Goal: Task Accomplishment & Management: Use online tool/utility

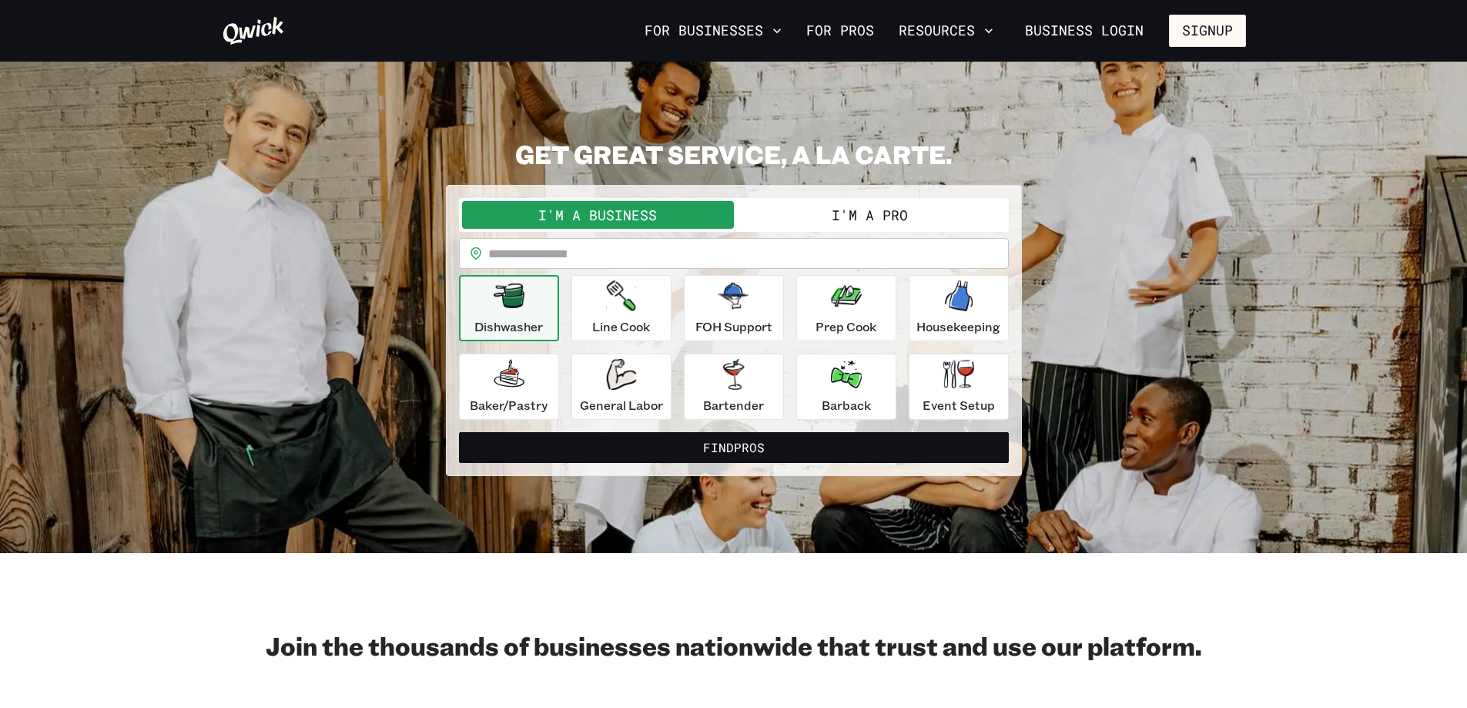
click at [867, 219] on button "I'm a Pro" at bounding box center [870, 215] width 272 height 28
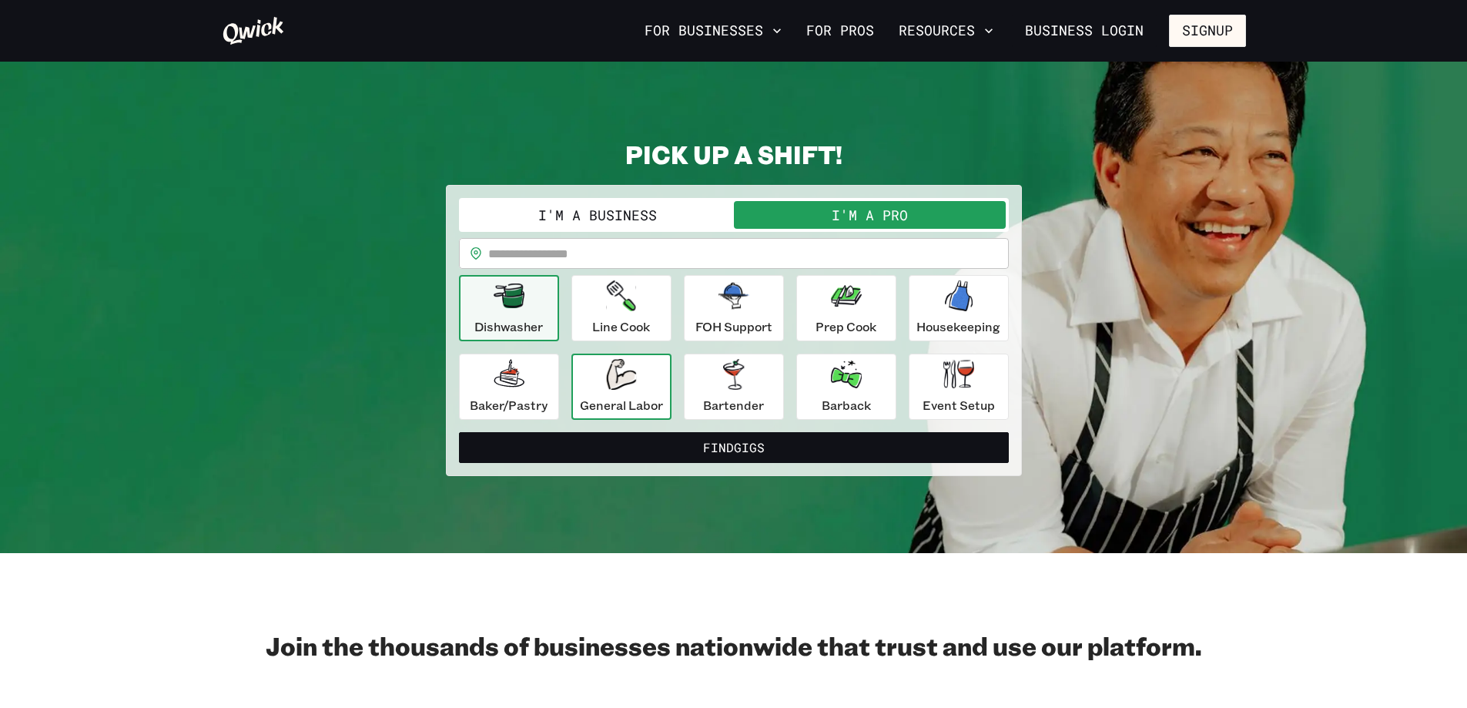
click at [615, 387] on icon "button" at bounding box center [621, 374] width 30 height 31
click at [556, 256] on input "text" at bounding box center [748, 253] width 520 height 31
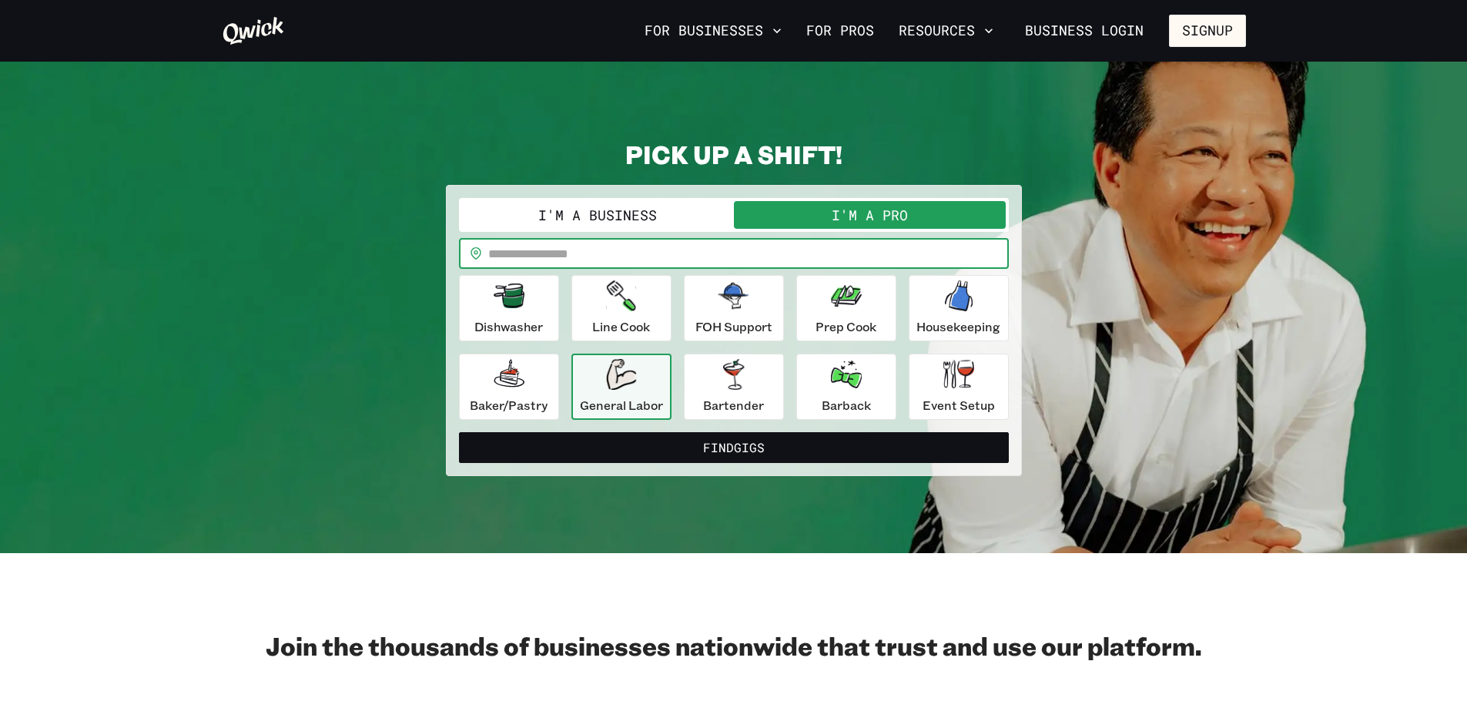
type input "*****"
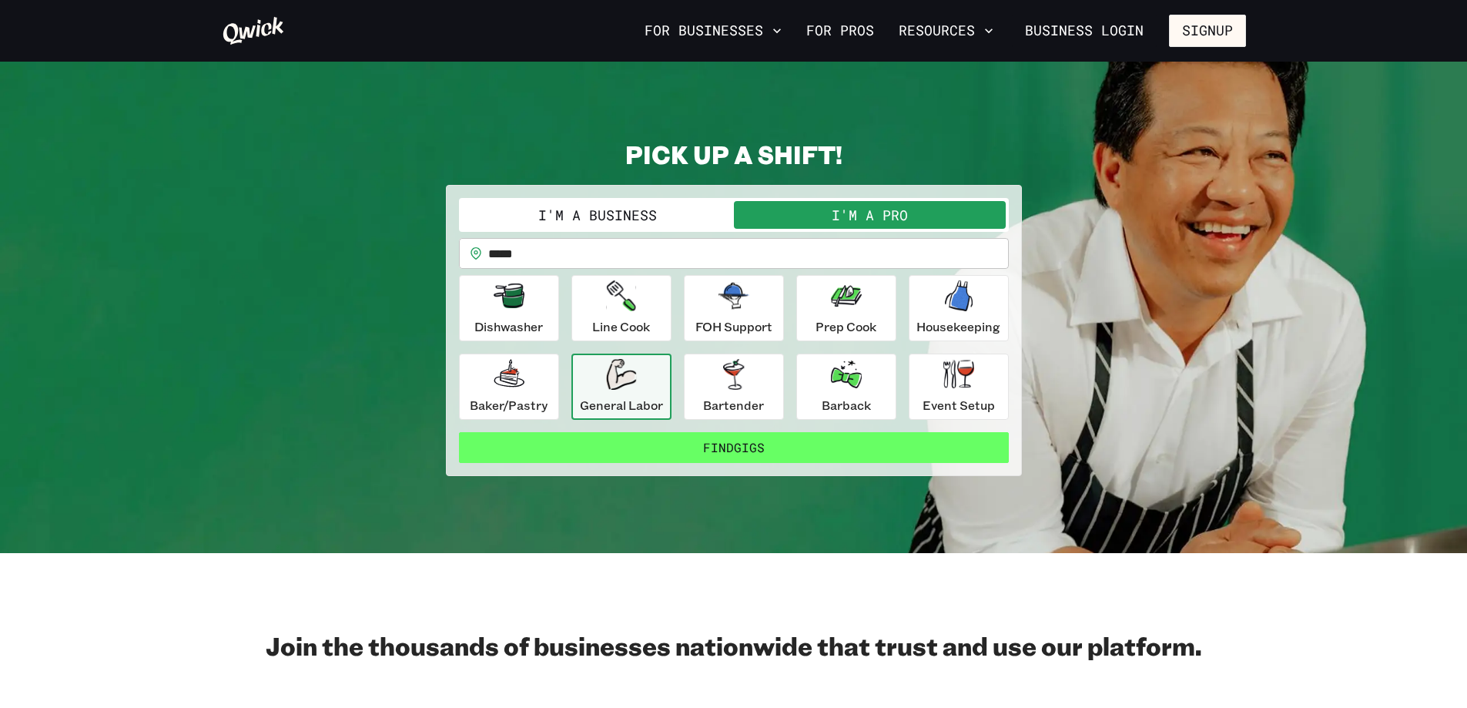
click at [679, 441] on button "Find Gigs" at bounding box center [734, 447] width 550 height 31
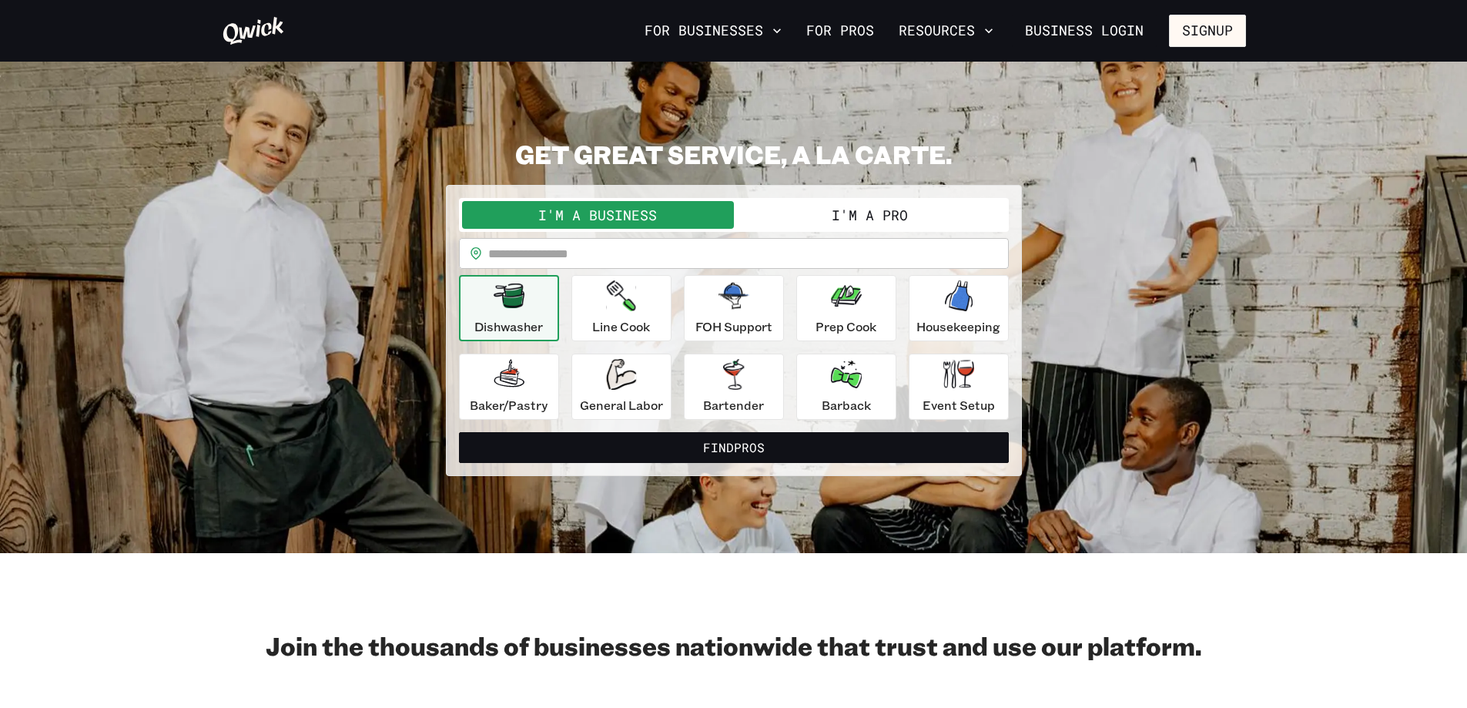
click at [823, 221] on button "I'm a Pro" at bounding box center [870, 215] width 272 height 28
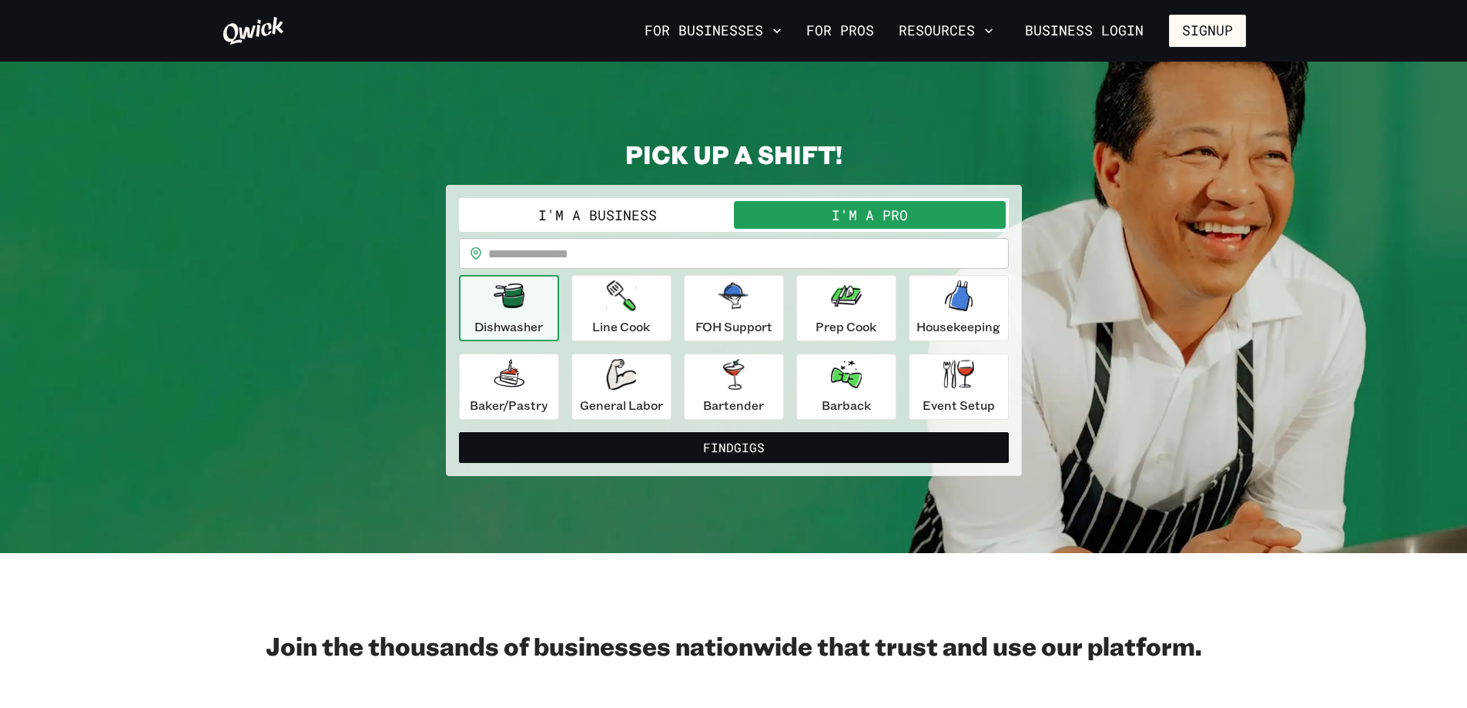
click at [758, 264] on input "text" at bounding box center [748, 253] width 520 height 31
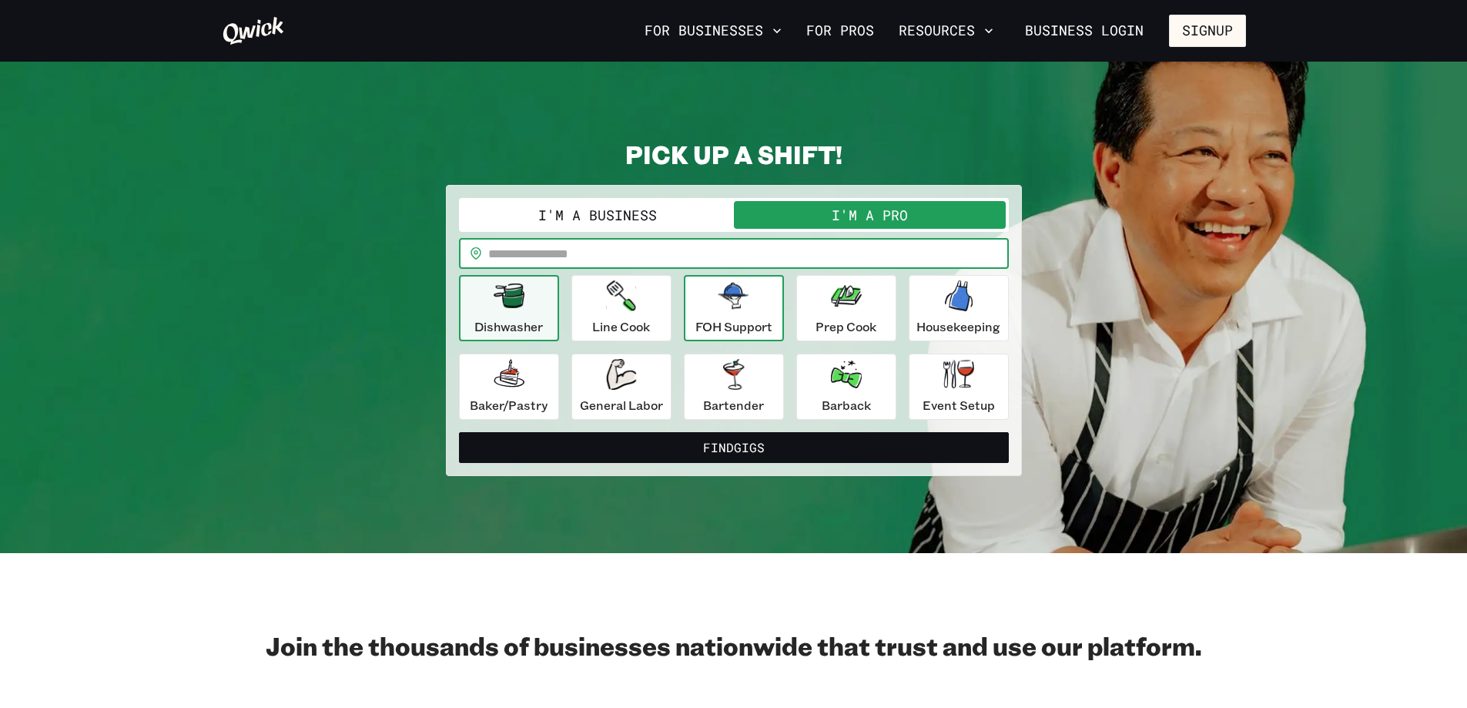
type input "*****"
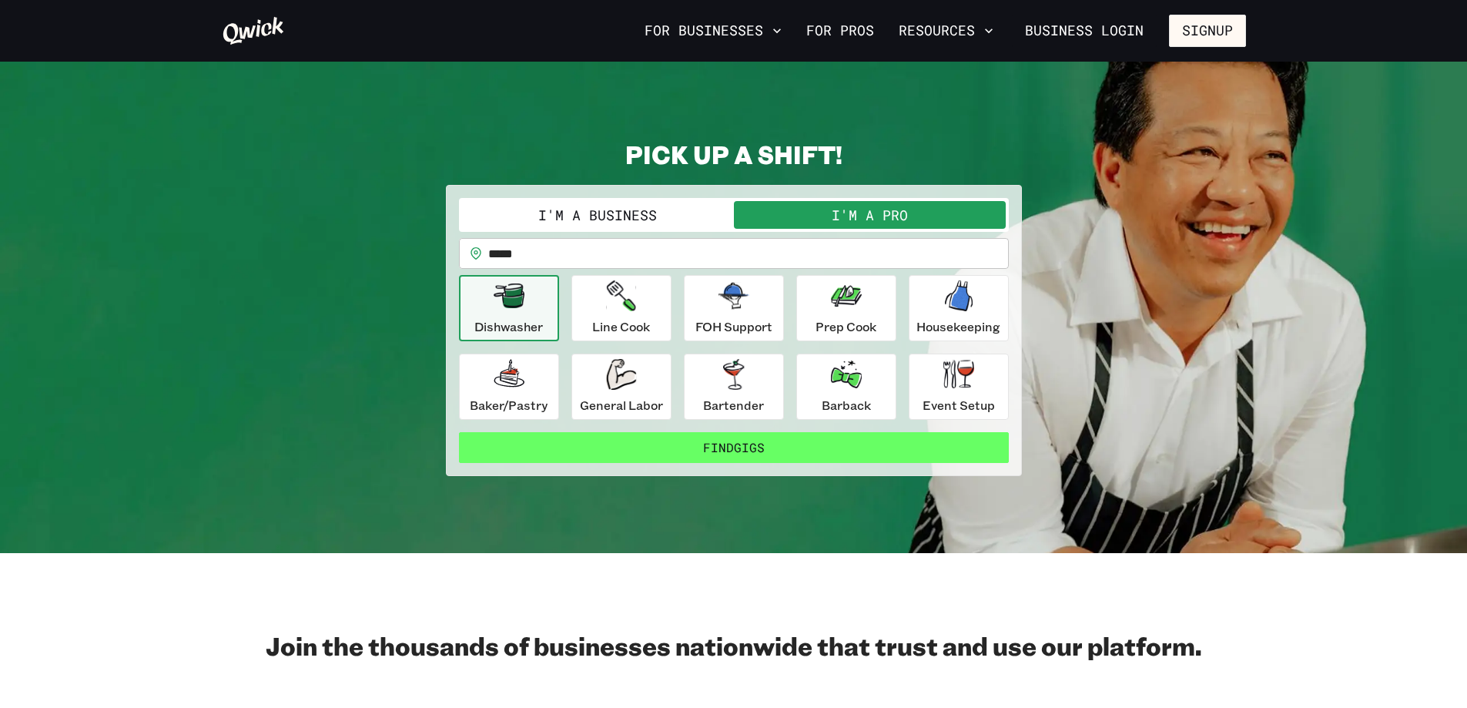
click at [577, 451] on button "Find Gigs" at bounding box center [734, 447] width 550 height 31
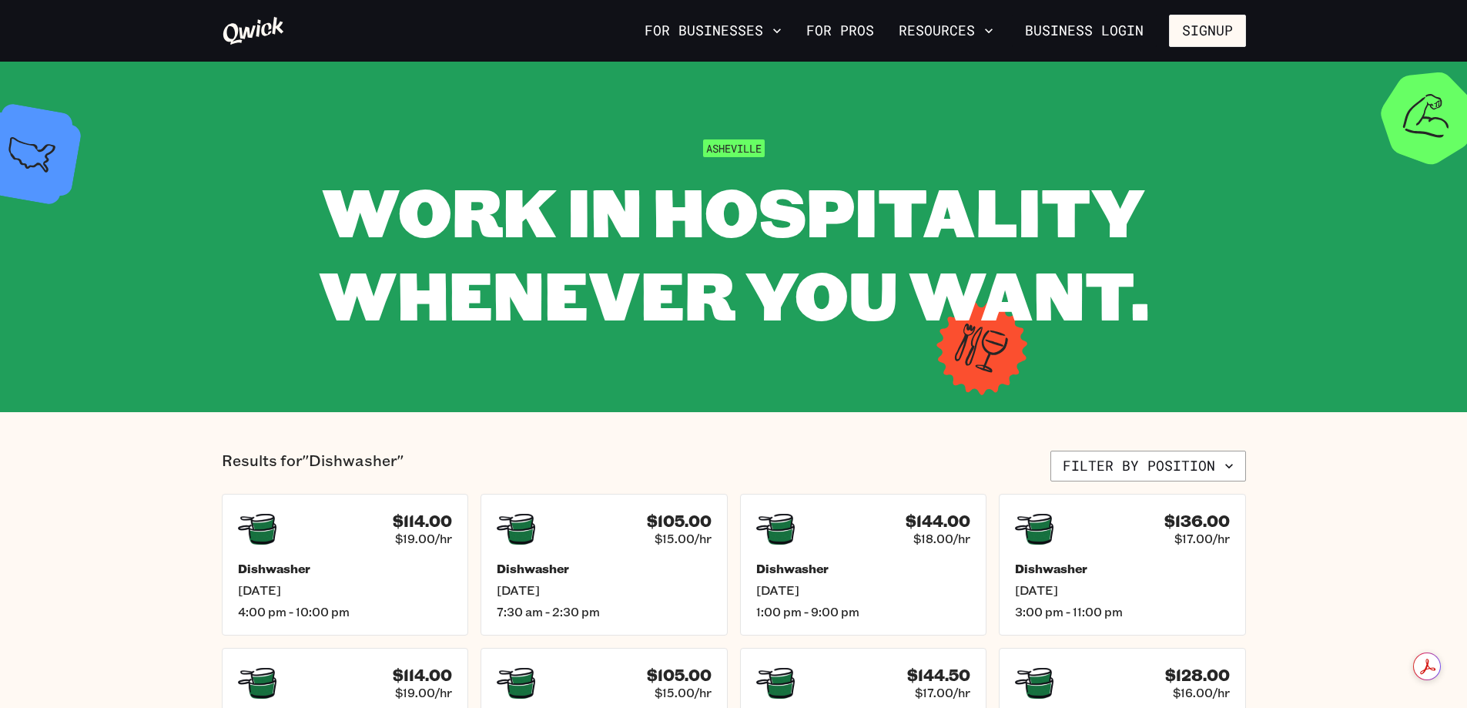
click at [249, 36] on icon at bounding box center [253, 31] width 61 height 28
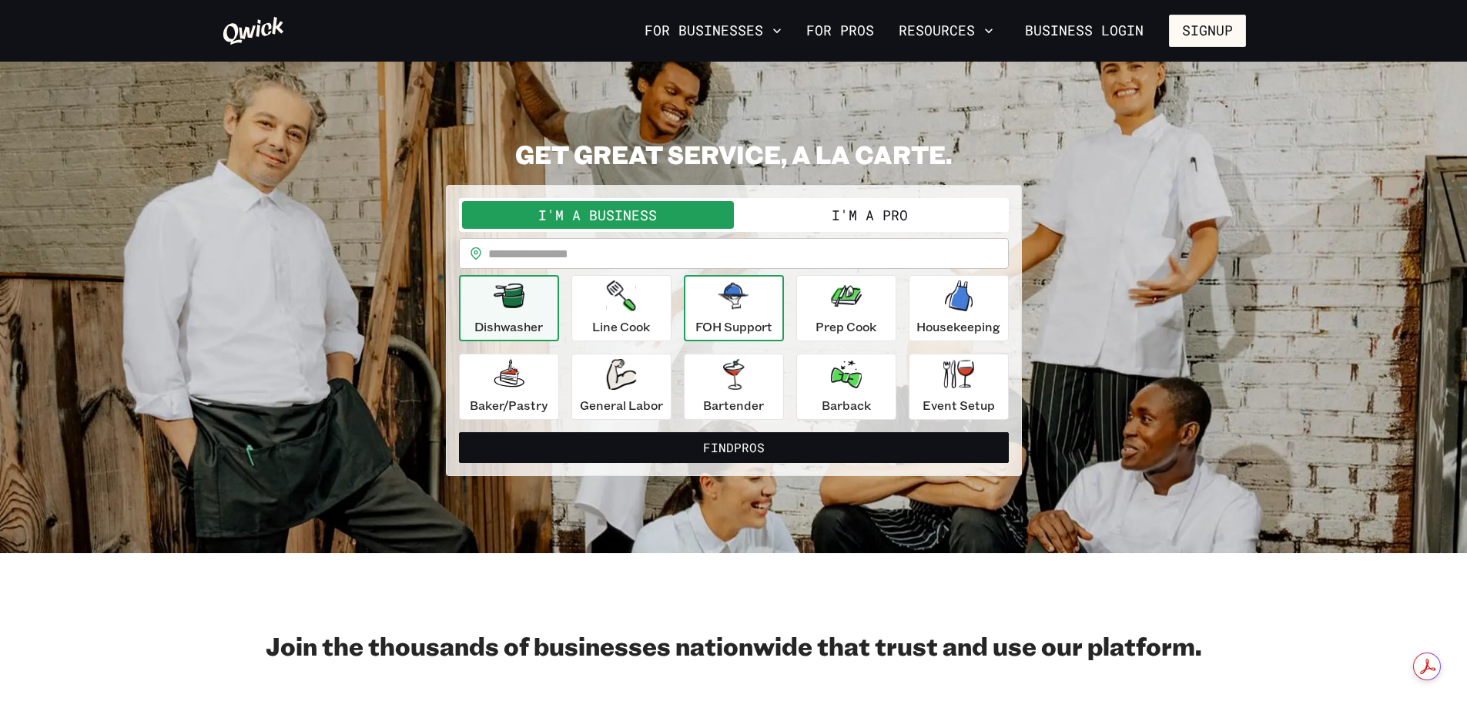
click at [745, 316] on div "FOH Support" at bounding box center [733, 307] width 77 height 55
click at [849, 219] on button "I'm a Pro" at bounding box center [870, 215] width 272 height 28
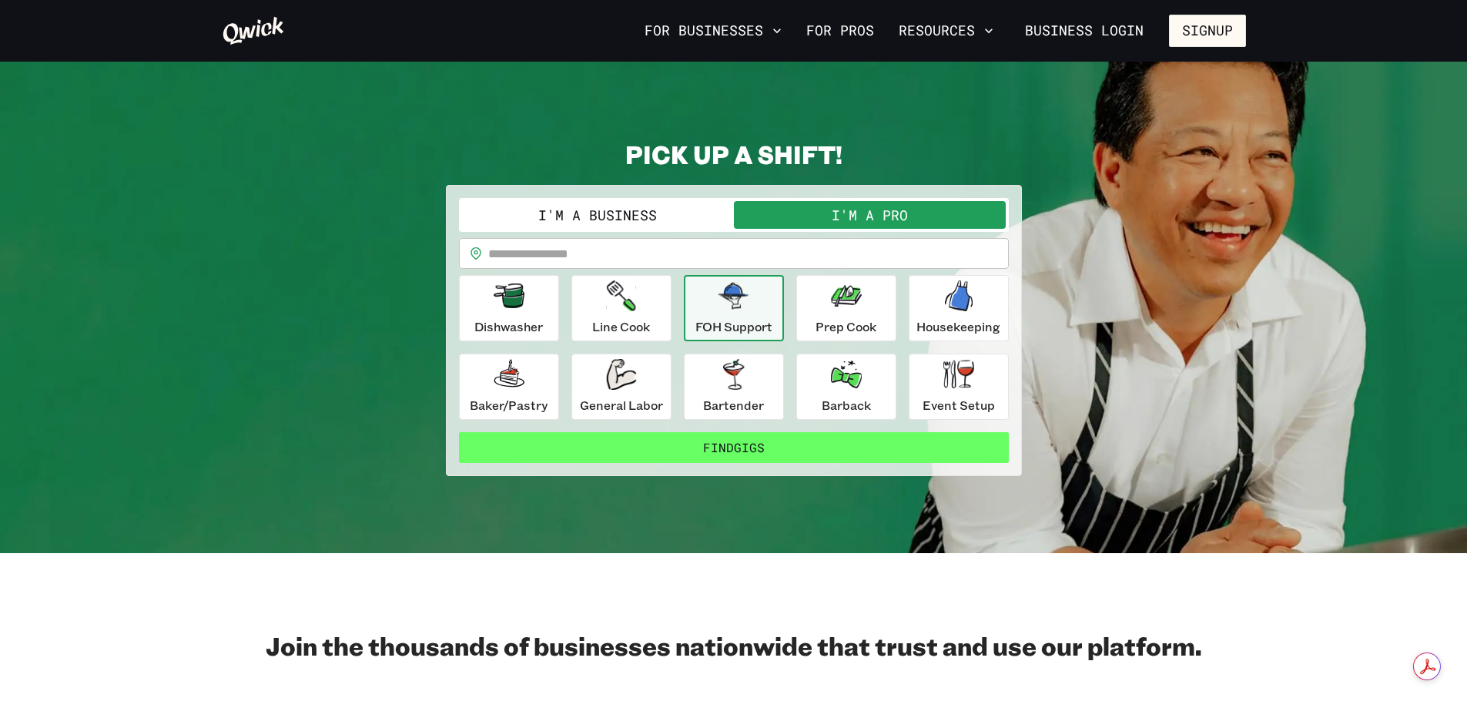
click at [822, 457] on button "Find Gigs" at bounding box center [734, 447] width 550 height 31
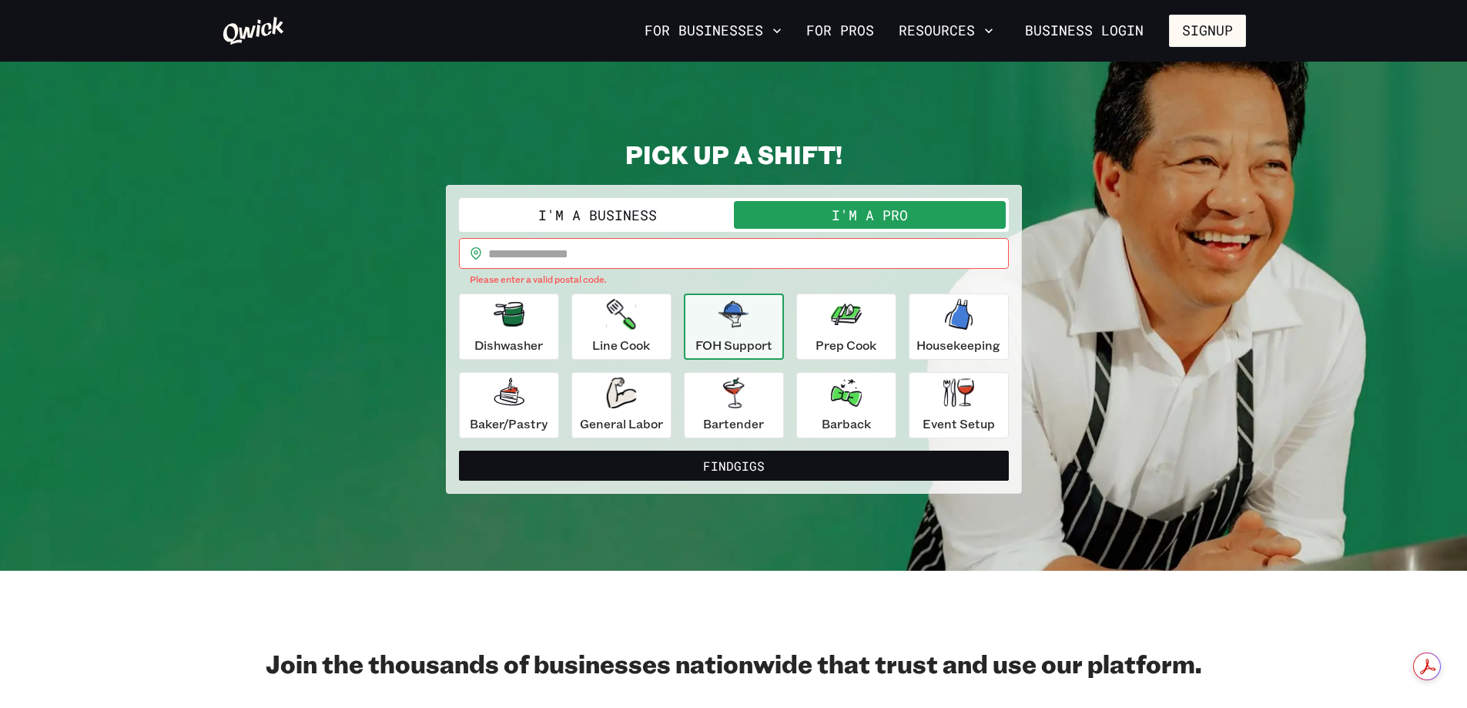
click at [568, 253] on input "text" at bounding box center [748, 253] width 520 height 31
type input "*****"
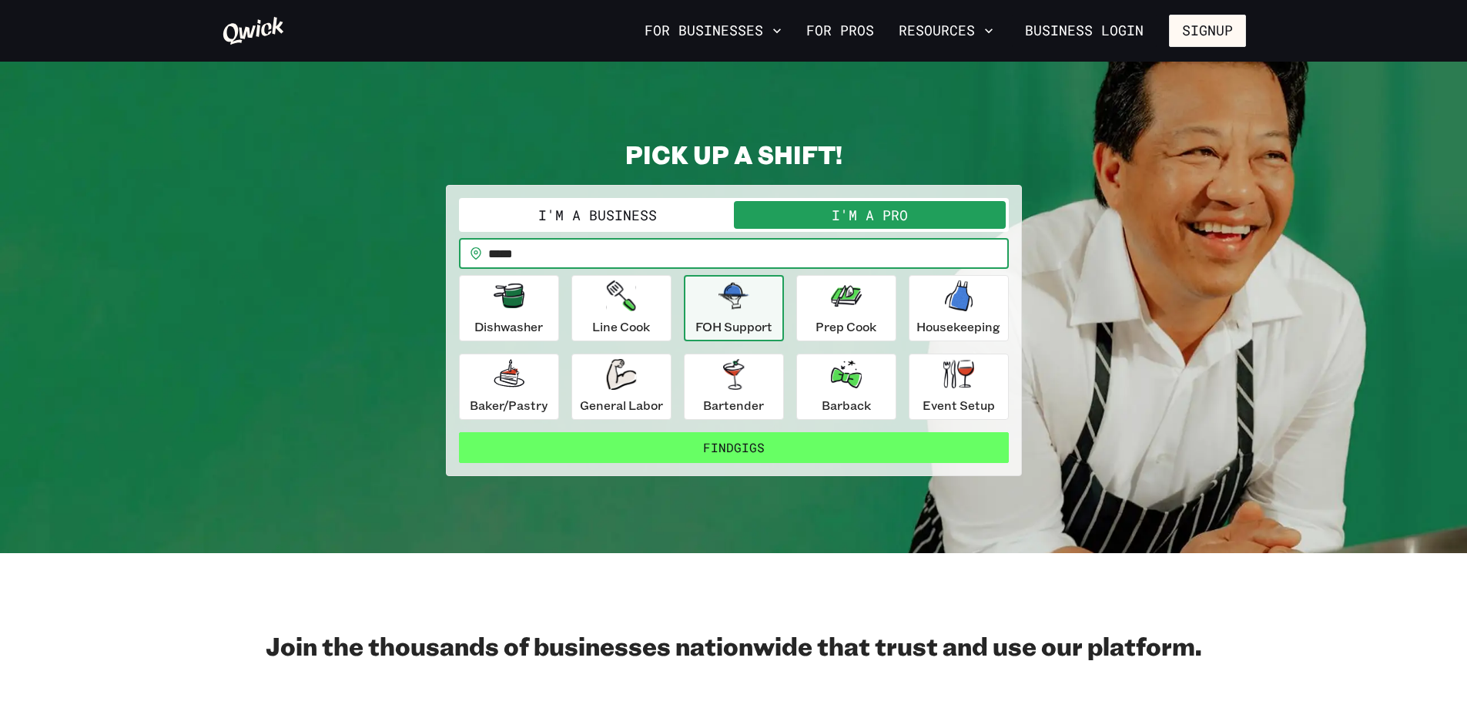
click at [758, 455] on button "Find Gigs" at bounding box center [734, 447] width 550 height 31
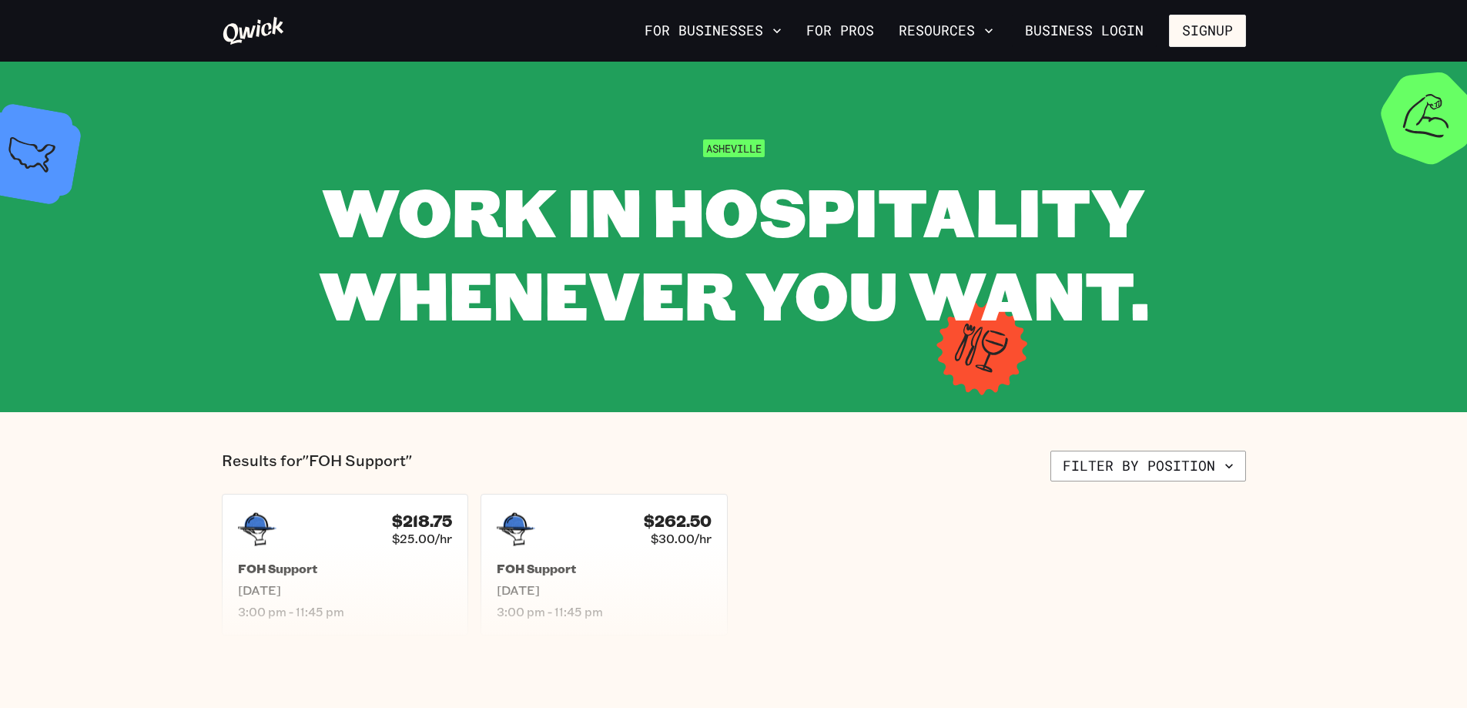
scroll to position [77, 0]
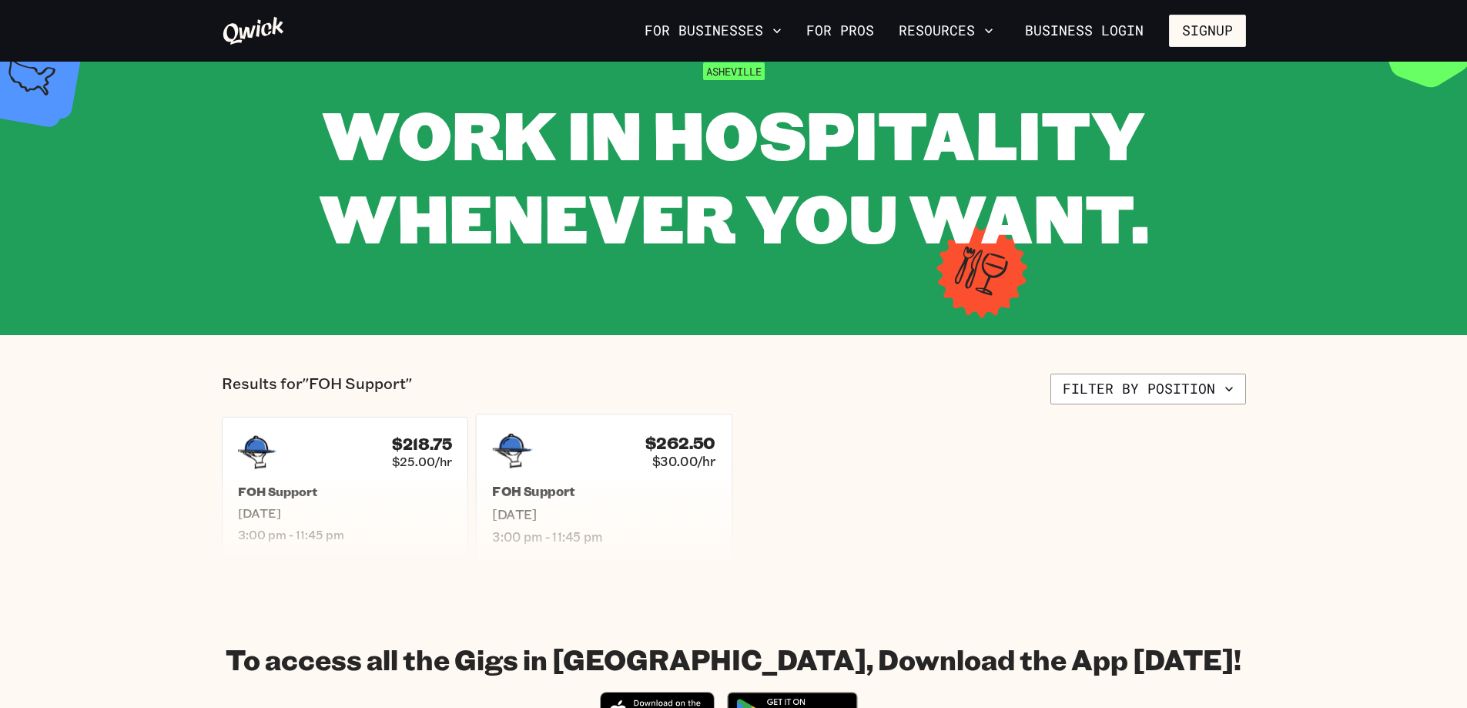
click at [661, 515] on span "[DATE]" at bounding box center [603, 514] width 223 height 16
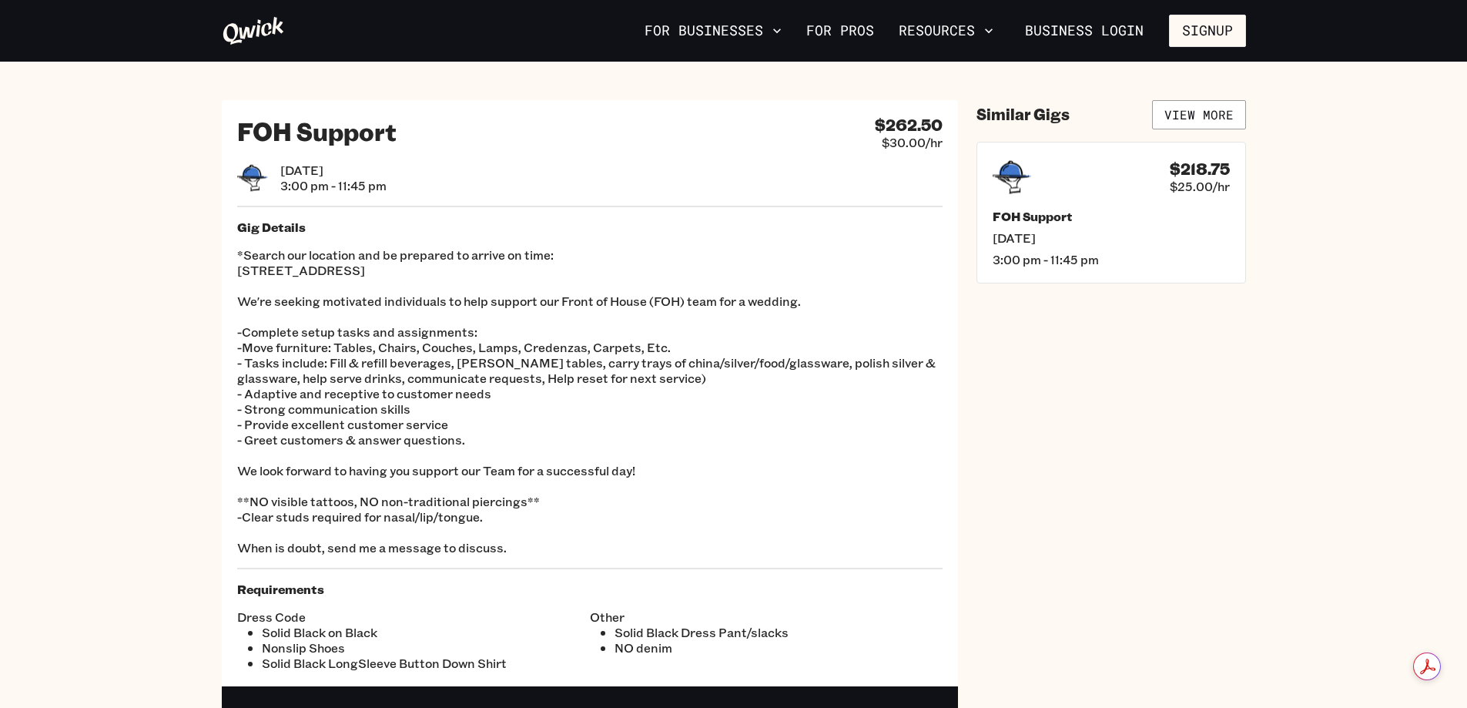
scroll to position [77, 0]
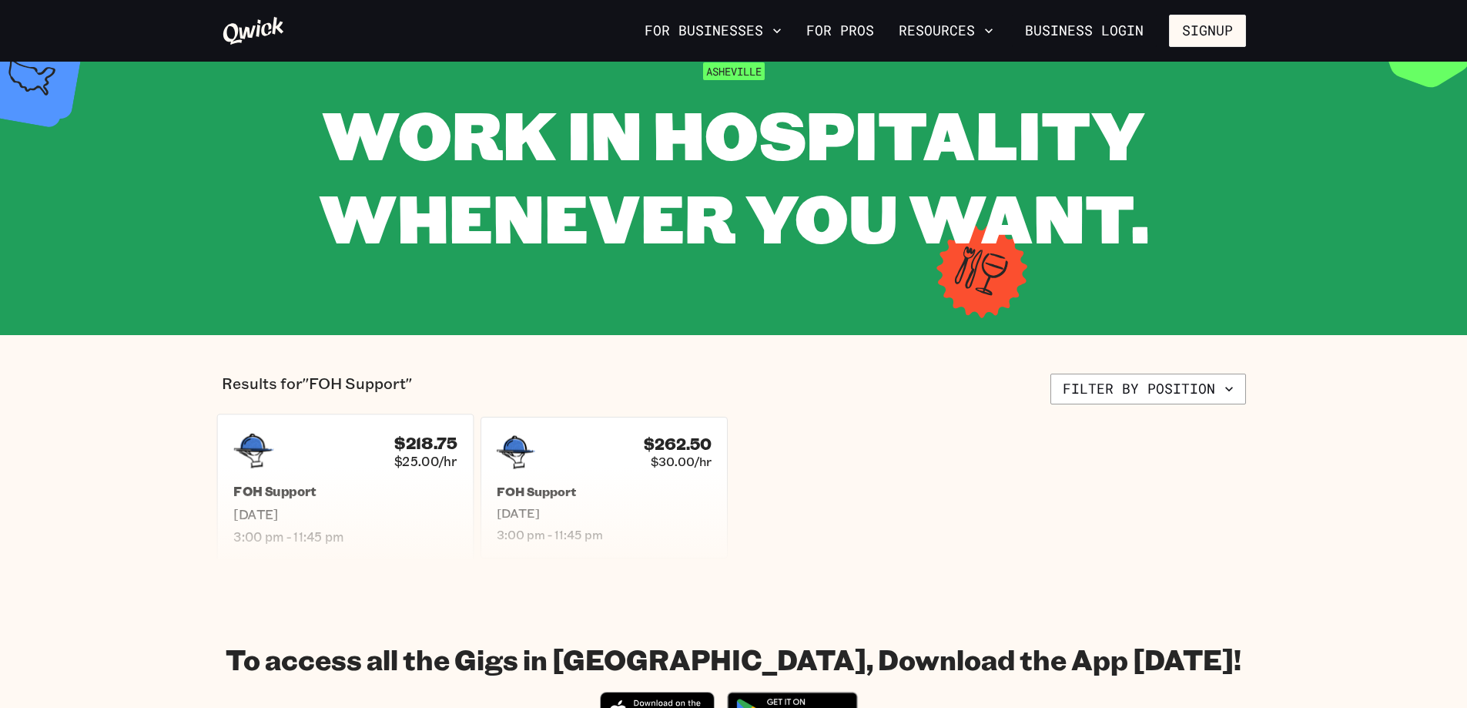
click at [425, 508] on span "[DATE]" at bounding box center [344, 514] width 223 height 16
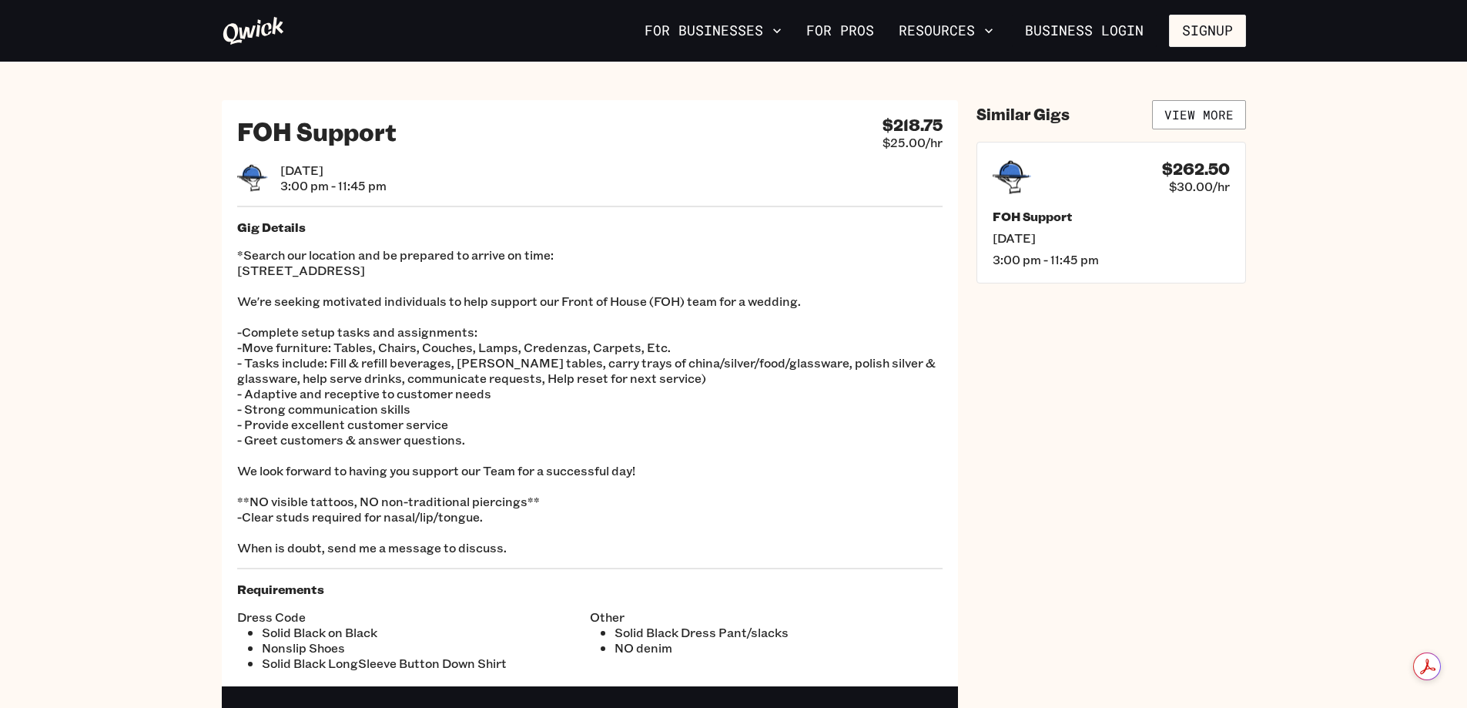
scroll to position [77, 0]
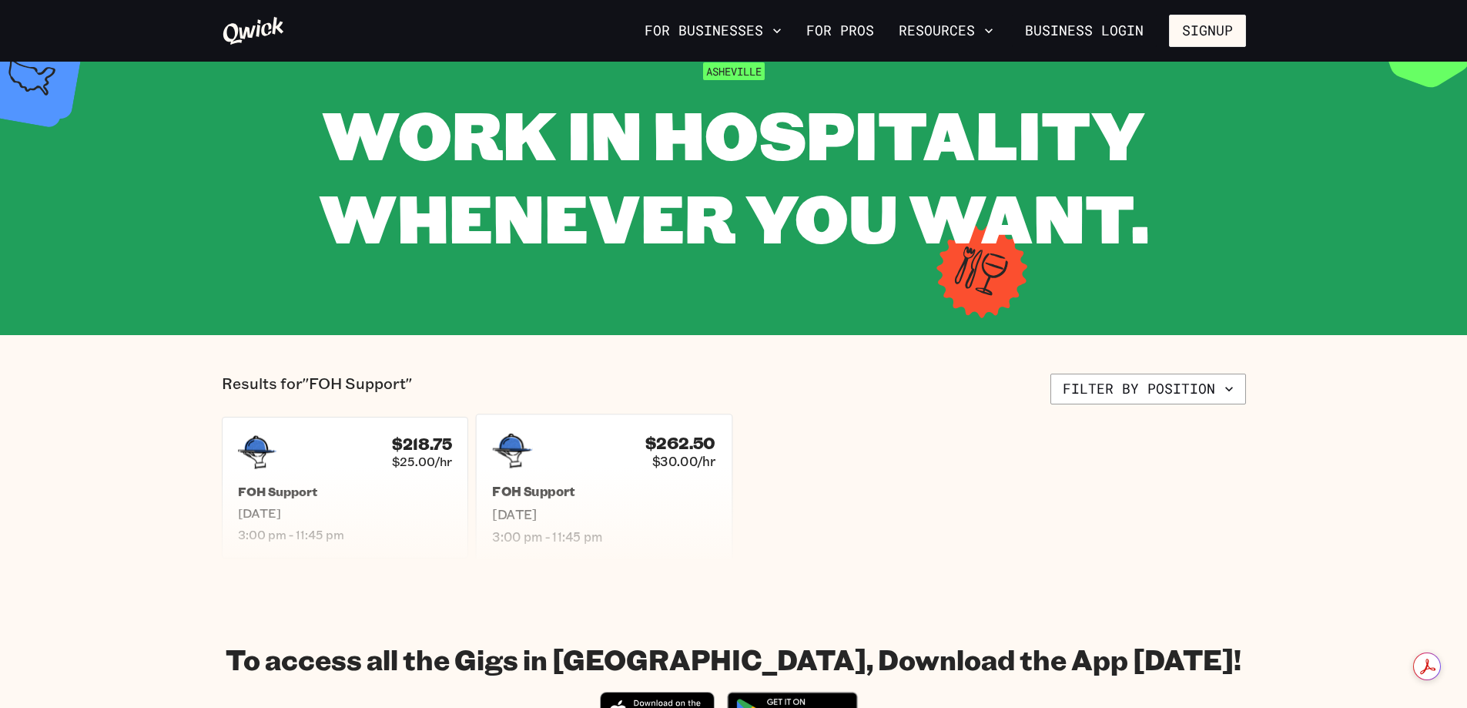
click at [621, 494] on h5 "FOH Support" at bounding box center [603, 492] width 223 height 16
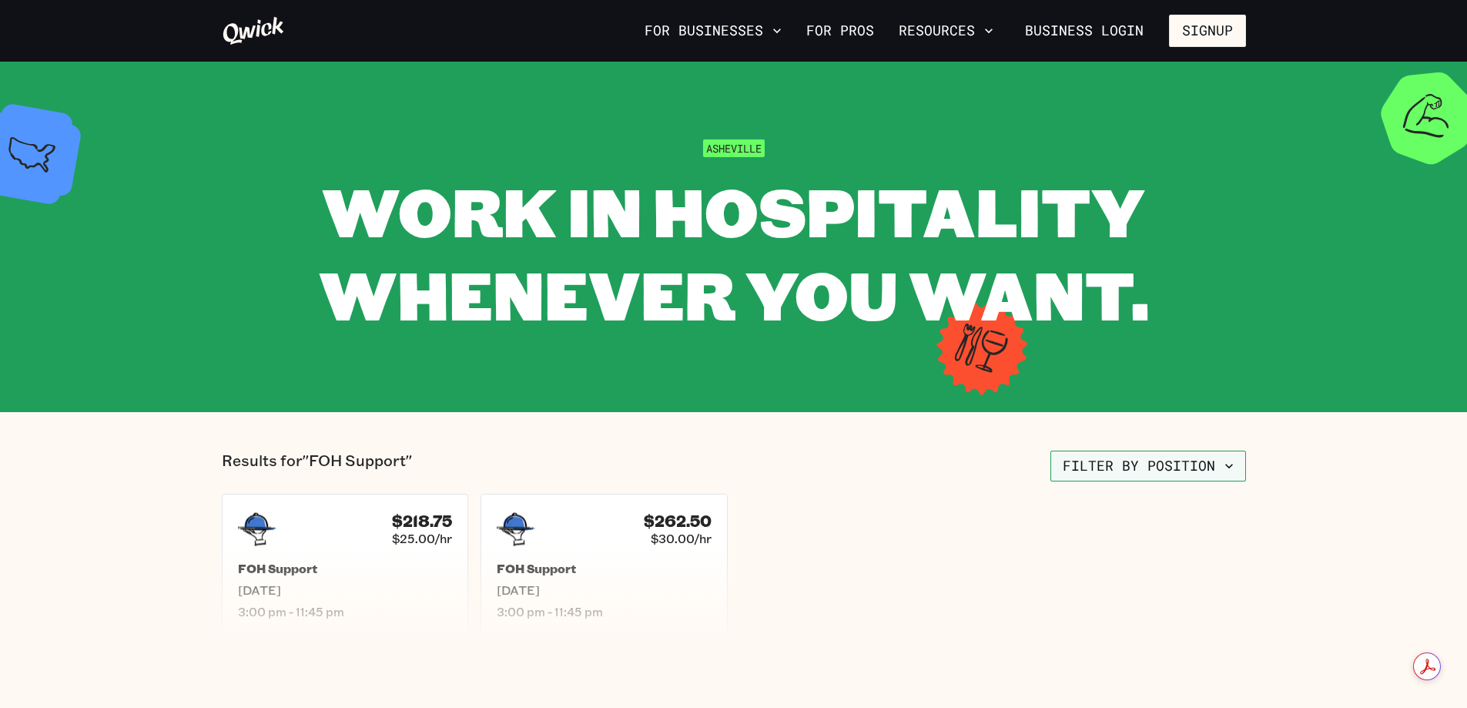
click at [1125, 469] on button "Filter by position" at bounding box center [1148, 465] width 196 height 31
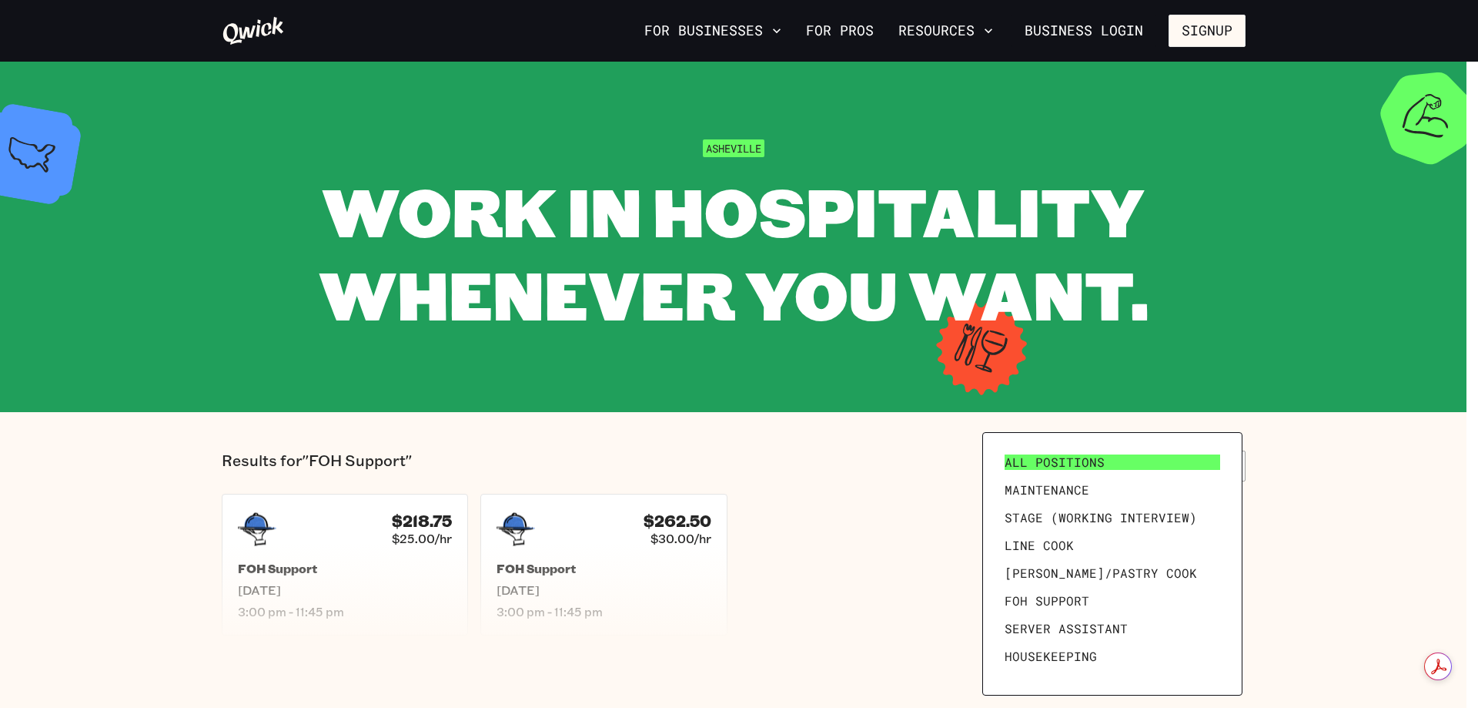
click at [1123, 461] on link "All Positions" at bounding box center [1113, 462] width 228 height 28
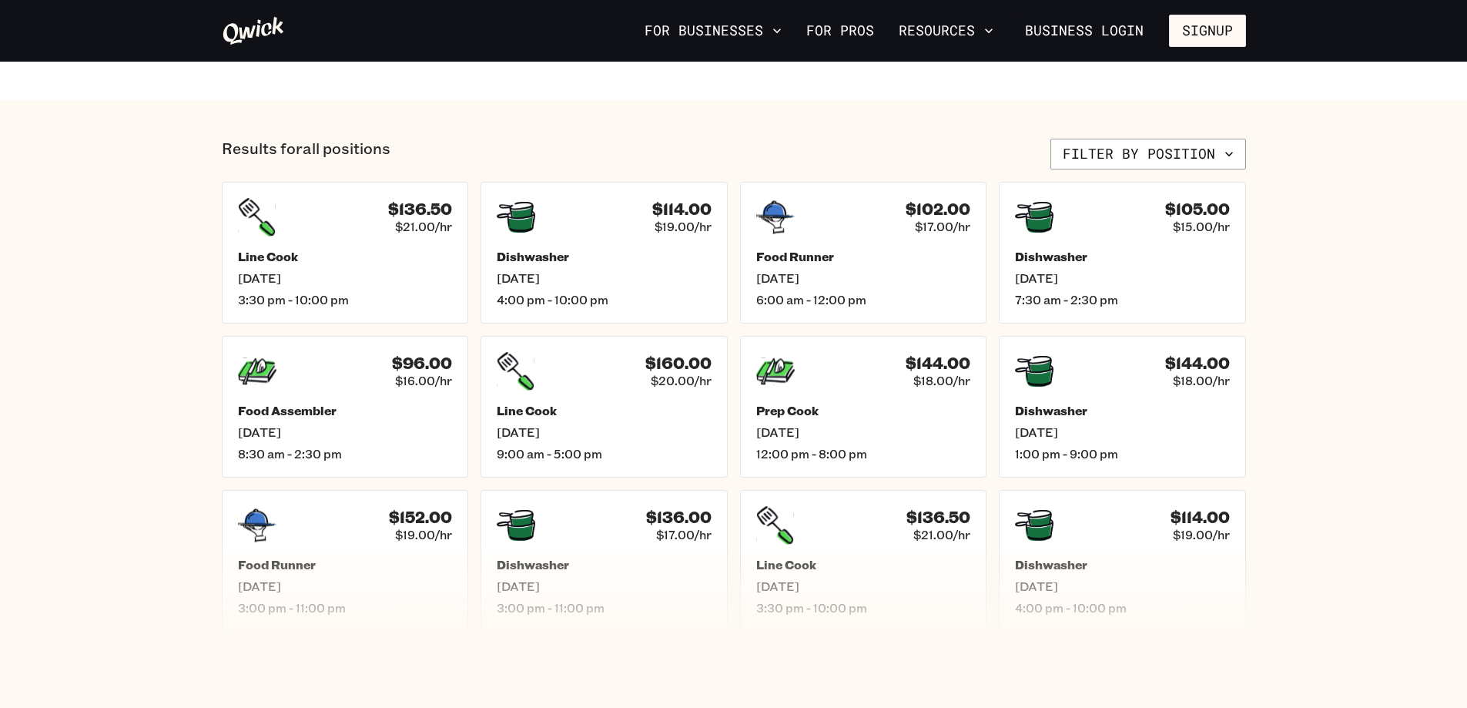
scroll to position [539, 0]
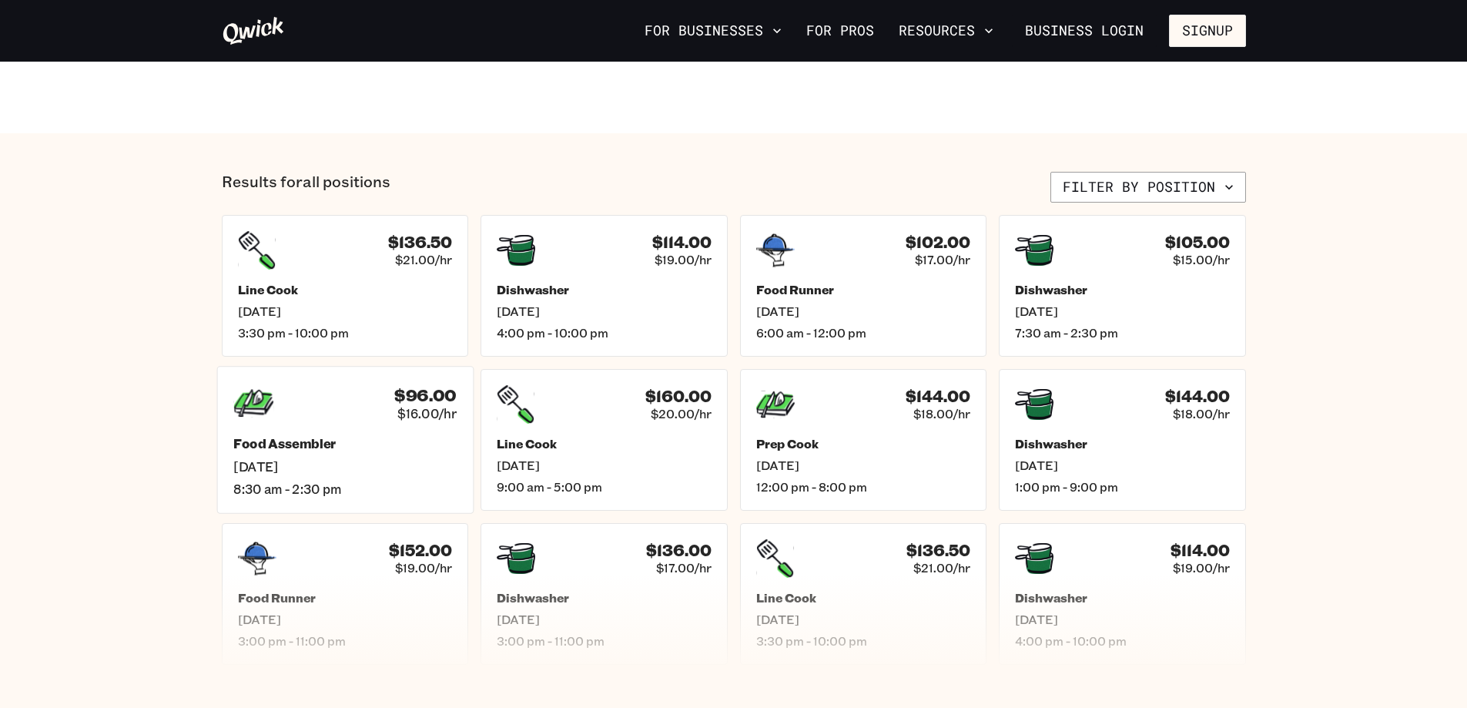
click at [319, 429] on div "$96.00 $16.00/hr Food Assembler [DATE] 8:30 am - 2:30 pm" at bounding box center [344, 439] width 256 height 147
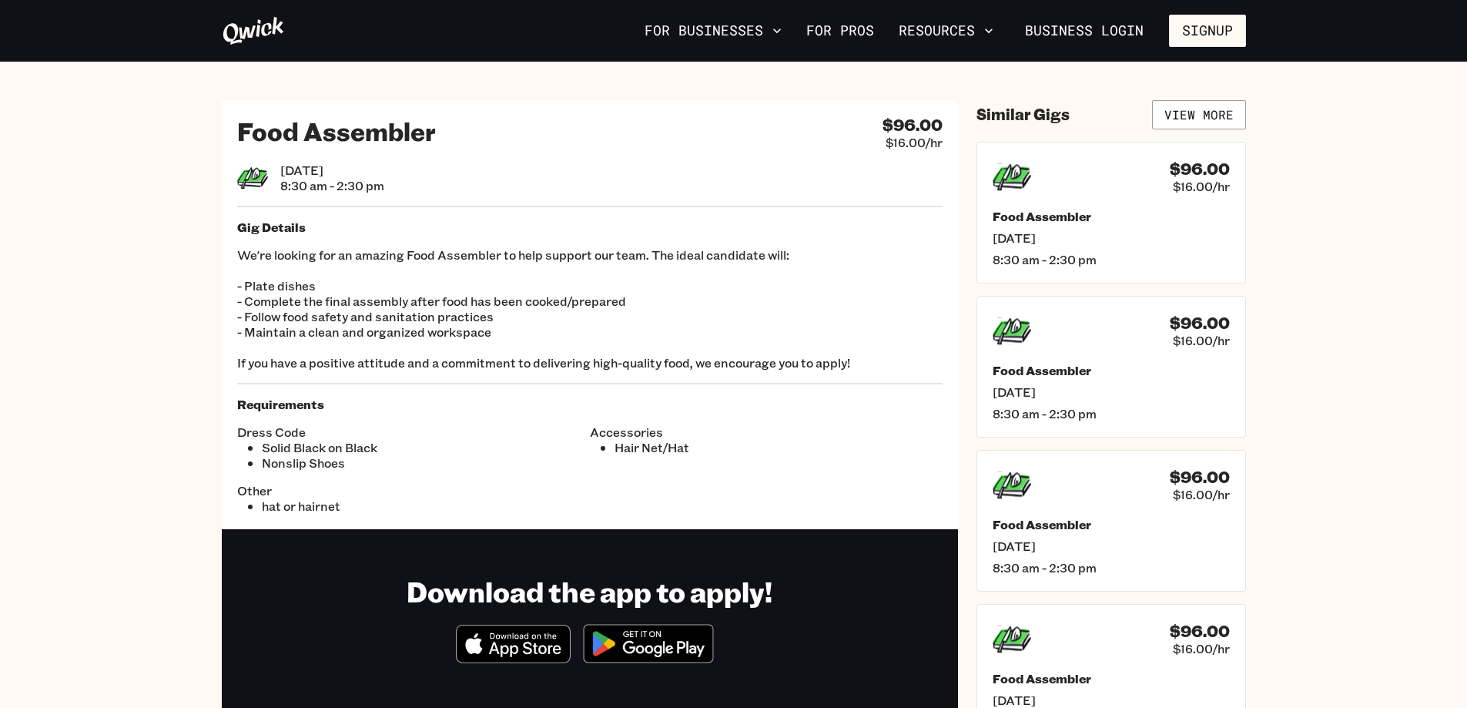
click at [242, 32] on icon at bounding box center [253, 31] width 61 height 28
